Goal: Information Seeking & Learning: Learn about a topic

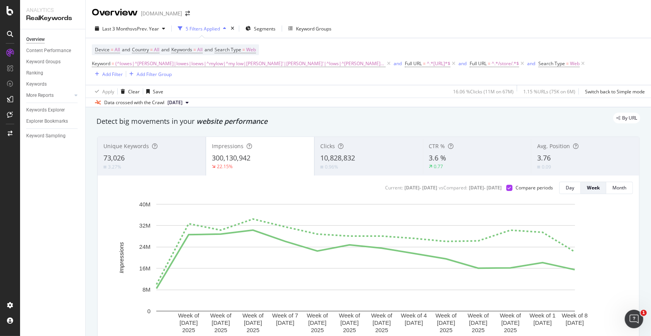
click at [366, 21] on div "Last 3 Months vs Prev. Year 5 Filters Applied Segments Keyword Groups Device = …" at bounding box center [368, 63] width 565 height 88
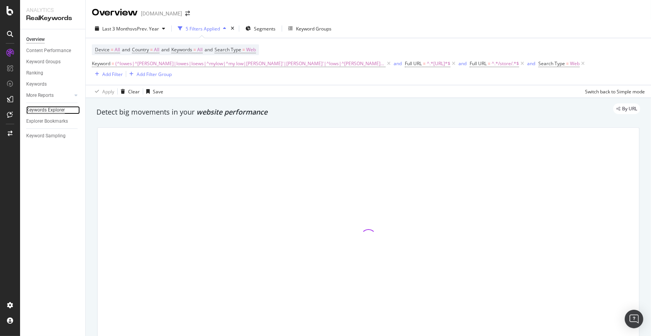
click at [57, 110] on div "Keywords Explorer" at bounding box center [45, 110] width 39 height 8
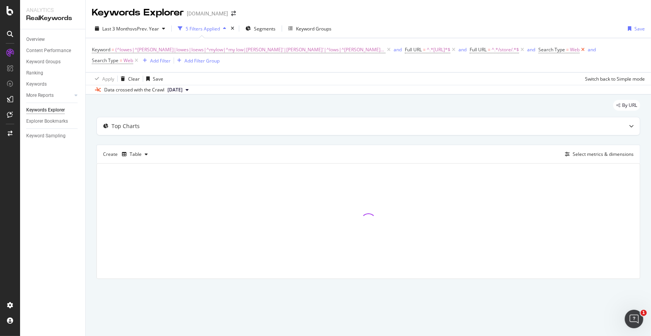
click at [579, 49] on icon at bounding box center [582, 50] width 7 height 8
click at [123, 57] on div "Add Filter" at bounding box center [112, 60] width 20 height 7
click at [426, 116] on div "Top Charts" at bounding box center [368, 125] width 543 height 18
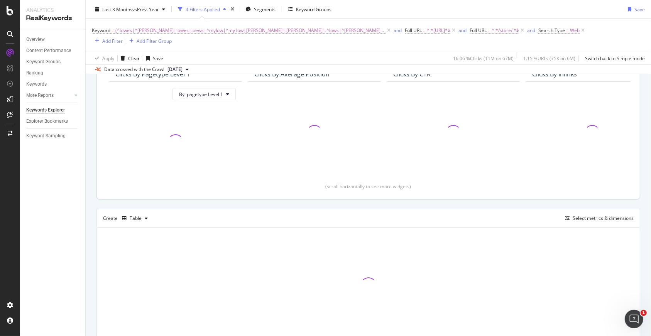
scroll to position [101, 0]
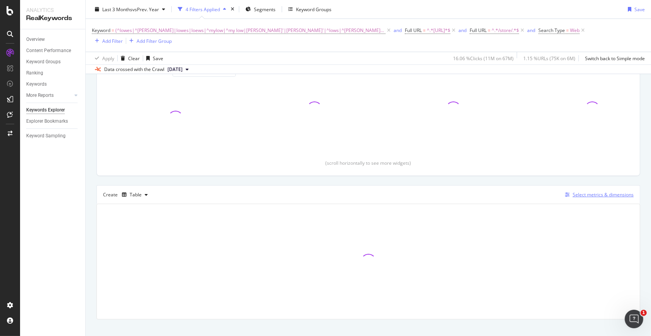
click at [573, 191] on div "Select metrics & dimensions" at bounding box center [603, 194] width 61 height 7
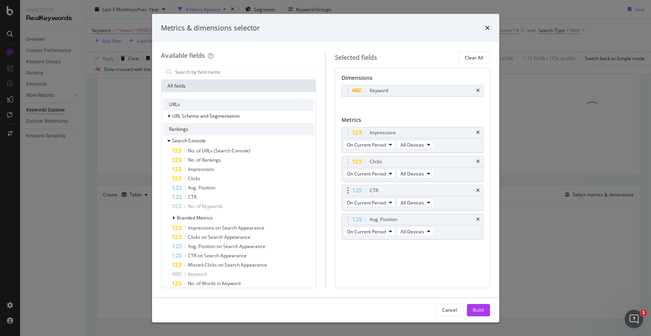
click at [480, 189] on div "CTR" at bounding box center [412, 190] width 141 height 11
drag, startPoint x: 347, startPoint y: 220, endPoint x: 345, endPoint y: 135, distance: 84.5
click at [345, 135] on body "Analytics RealKeywords Overview Content Performance Keyword Groups Ranking Keyw…" at bounding box center [325, 168] width 651 height 336
drag, startPoint x: 348, startPoint y: 158, endPoint x: 346, endPoint y: 129, distance: 29.0
click at [346, 129] on body "Analytics RealKeywords Overview Content Performance Keyword Groups Ranking Keyw…" at bounding box center [325, 168] width 651 height 336
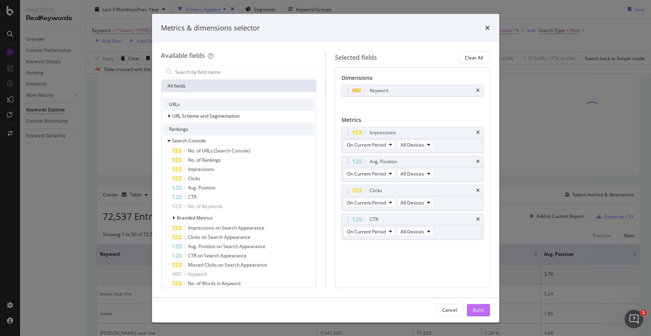
click at [483, 311] on div "Build" at bounding box center [478, 310] width 11 height 7
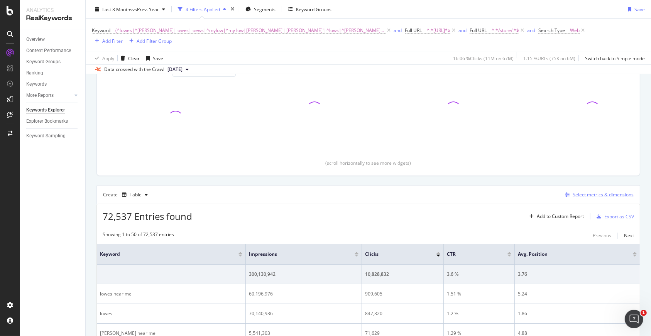
click at [596, 191] on div "Select metrics & dimensions" at bounding box center [603, 194] width 61 height 7
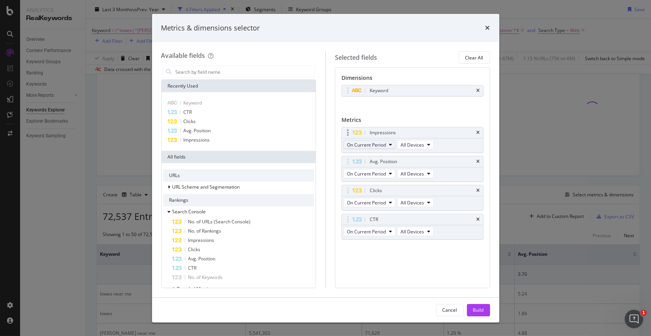
click at [387, 145] on button "On Current Period" at bounding box center [369, 144] width 52 height 9
click at [398, 198] on span "Diff. between Periods - Value" at bounding box center [387, 201] width 74 height 7
click at [389, 175] on icon "modal" at bounding box center [390, 173] width 3 height 5
click at [400, 226] on span "Diff. between Periods - Value" at bounding box center [387, 229] width 74 height 7
click at [383, 201] on span "On Current Period" at bounding box center [366, 202] width 39 height 7
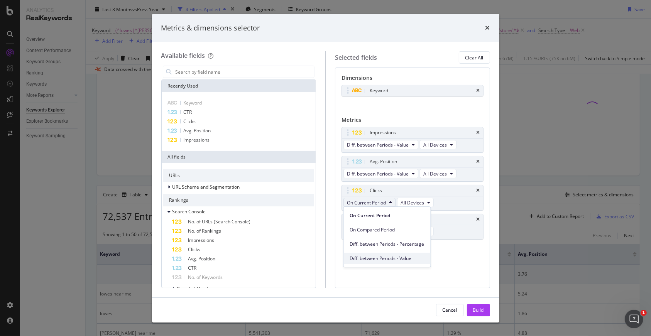
click at [387, 257] on span "Diff. between Periods - Value" at bounding box center [387, 258] width 74 height 7
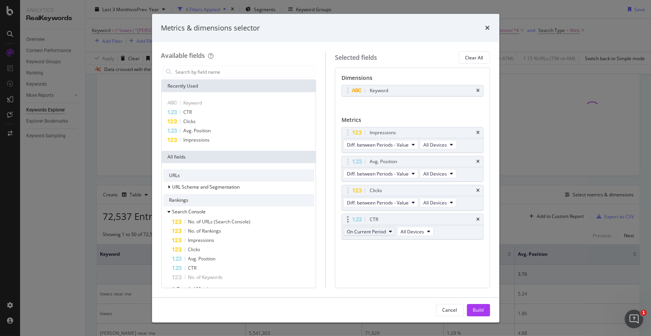
click at [377, 230] on span "On Current Period" at bounding box center [366, 231] width 39 height 7
click at [387, 284] on span "Diff. between Periods - Value" at bounding box center [387, 287] width 74 height 7
drag, startPoint x: 347, startPoint y: 159, endPoint x: 346, endPoint y: 140, distance: 19.7
click at [348, 137] on body "Analytics RealKeywords Overview Content Performance Keyword Groups Ranking Keyw…" at bounding box center [325, 168] width 651 height 336
click at [486, 311] on button "Build" at bounding box center [478, 310] width 23 height 12
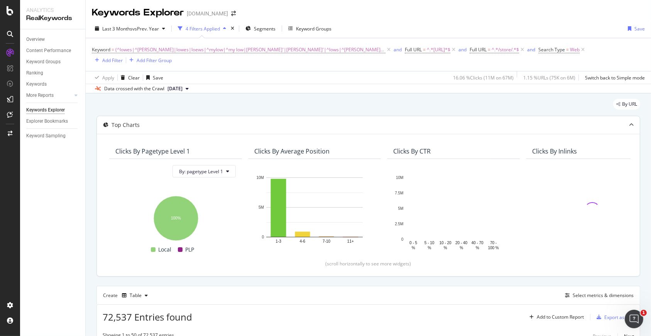
click at [629, 123] on icon at bounding box center [631, 125] width 5 height 5
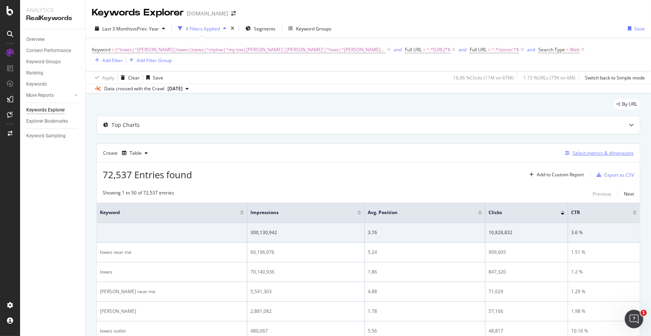
click at [581, 150] on div "Select metrics & dimensions" at bounding box center [603, 153] width 61 height 7
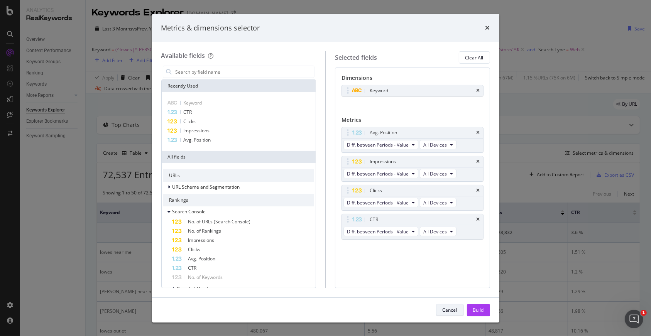
click at [447, 310] on div "Cancel" at bounding box center [450, 310] width 15 height 7
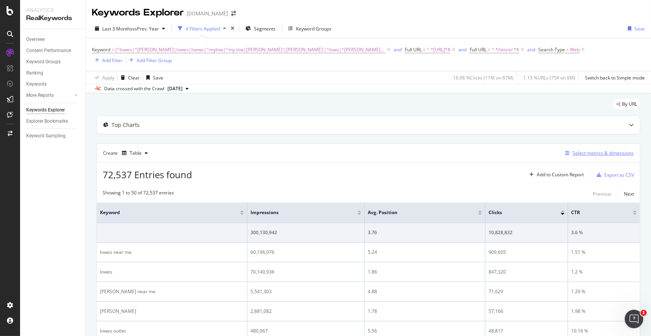
click at [592, 150] on div "Select metrics & dimensions" at bounding box center [603, 153] width 61 height 7
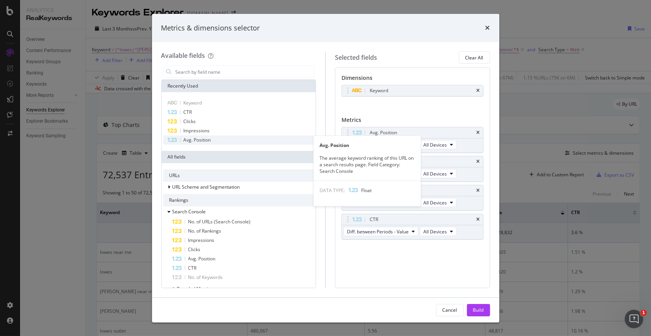
click at [199, 143] on span "Avg. Position" at bounding box center [197, 140] width 27 height 7
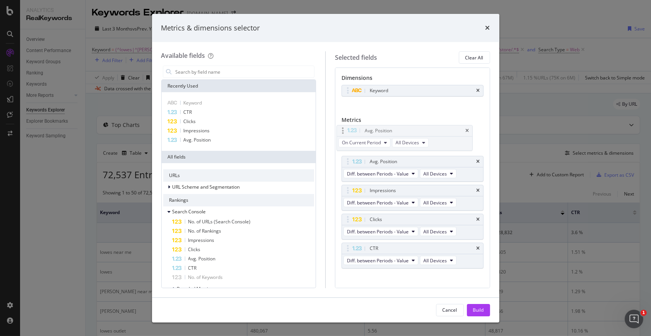
drag, startPoint x: 347, startPoint y: 247, endPoint x: 342, endPoint y: 130, distance: 117.0
click at [342, 130] on body "Analytics RealKeywords Overview Content Performance Keyword Groups Ranking Keyw…" at bounding box center [325, 168] width 651 height 336
click at [188, 138] on span "Avg. Position" at bounding box center [197, 140] width 27 height 7
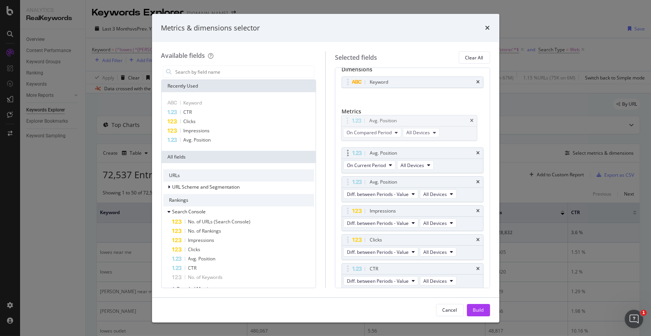
drag, startPoint x: 346, startPoint y: 267, endPoint x: 366, endPoint y: 154, distance: 114.4
click at [345, 120] on body "Analytics RealKeywords Overview Content Performance Keyword Groups Ranking Keyw…" at bounding box center [325, 168] width 651 height 336
click at [480, 309] on div "Build" at bounding box center [478, 310] width 11 height 7
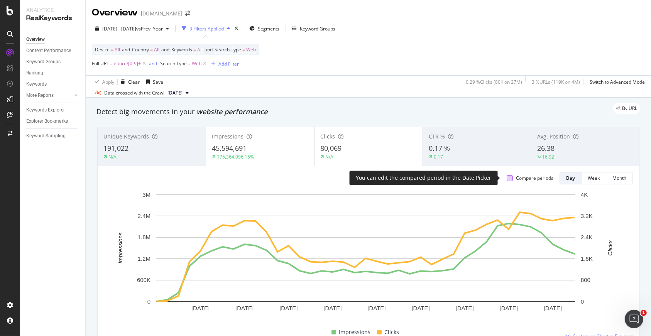
click at [507, 179] on div at bounding box center [510, 178] width 6 height 6
